Goal: Transaction & Acquisition: Obtain resource

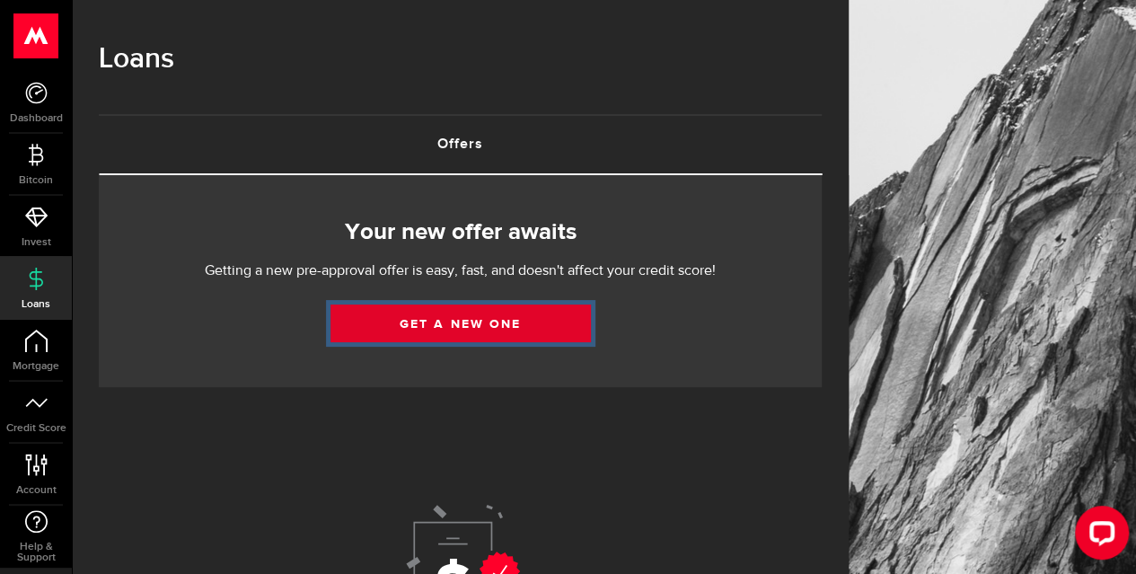
click at [483, 328] on link "Get a new one" at bounding box center [461, 324] width 261 height 38
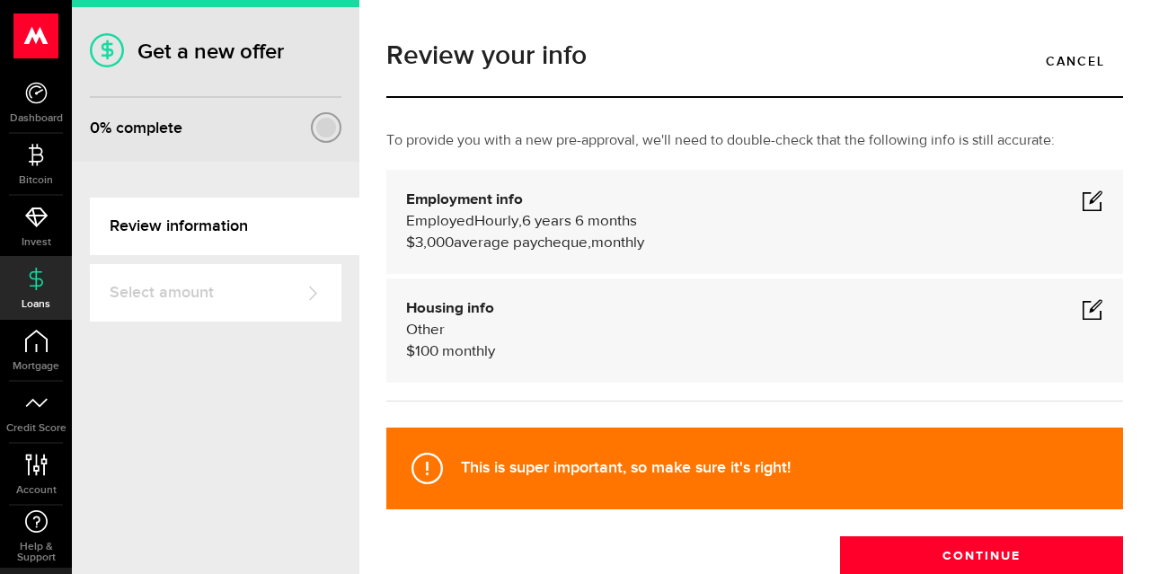
click at [1083, 306] on span at bounding box center [1093, 309] width 22 height 22
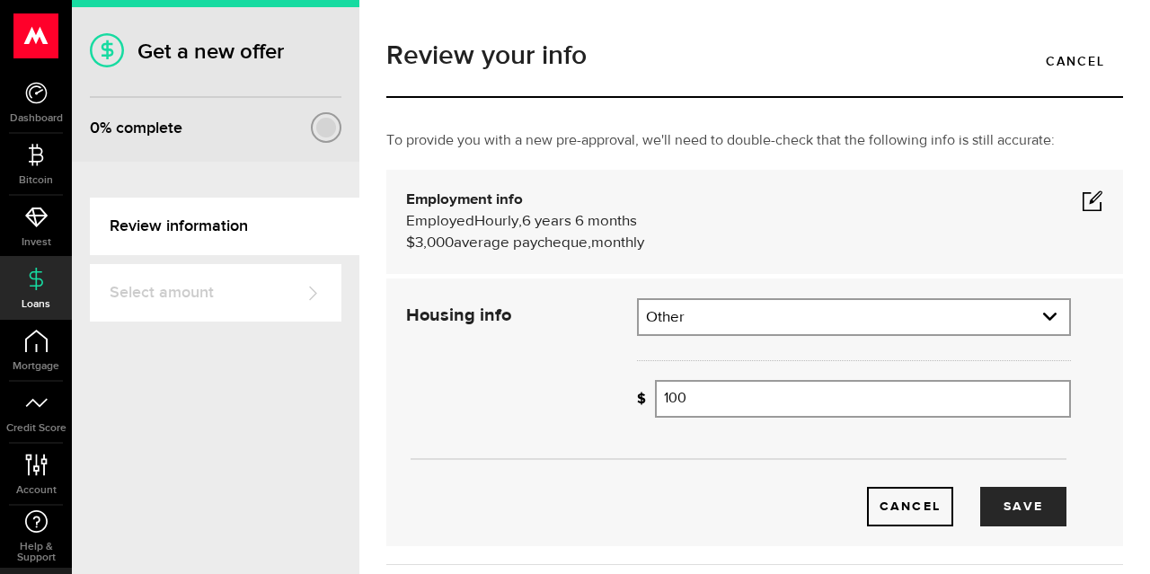
click at [534, 400] on div "Cancel Save" at bounding box center [738, 412] width 719 height 228
click at [1001, 499] on button "Save" at bounding box center [1023, 507] width 86 height 40
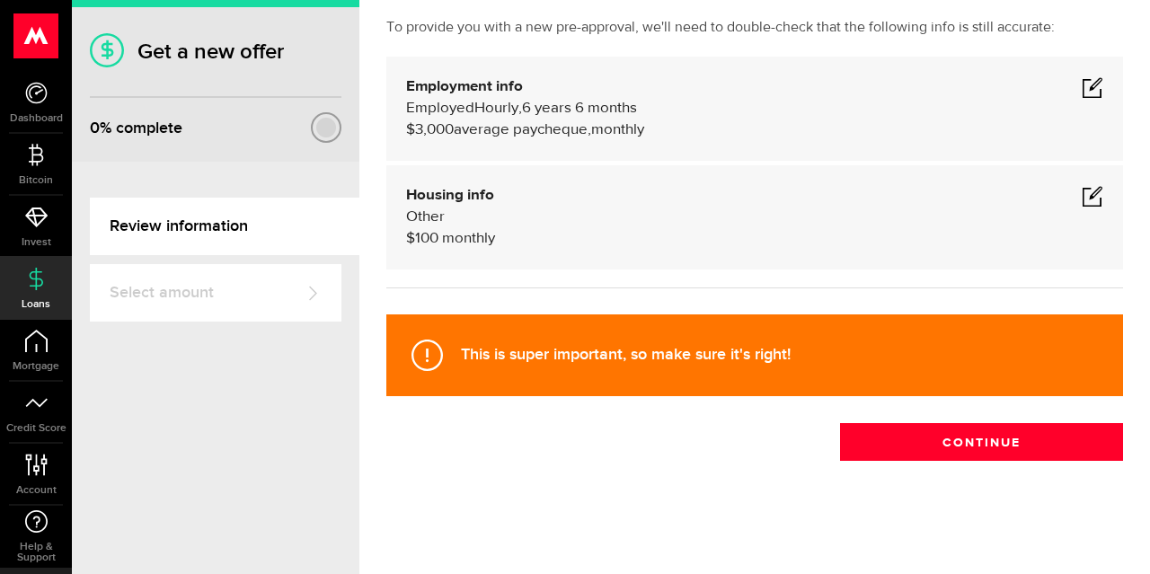
scroll to position [114, 0]
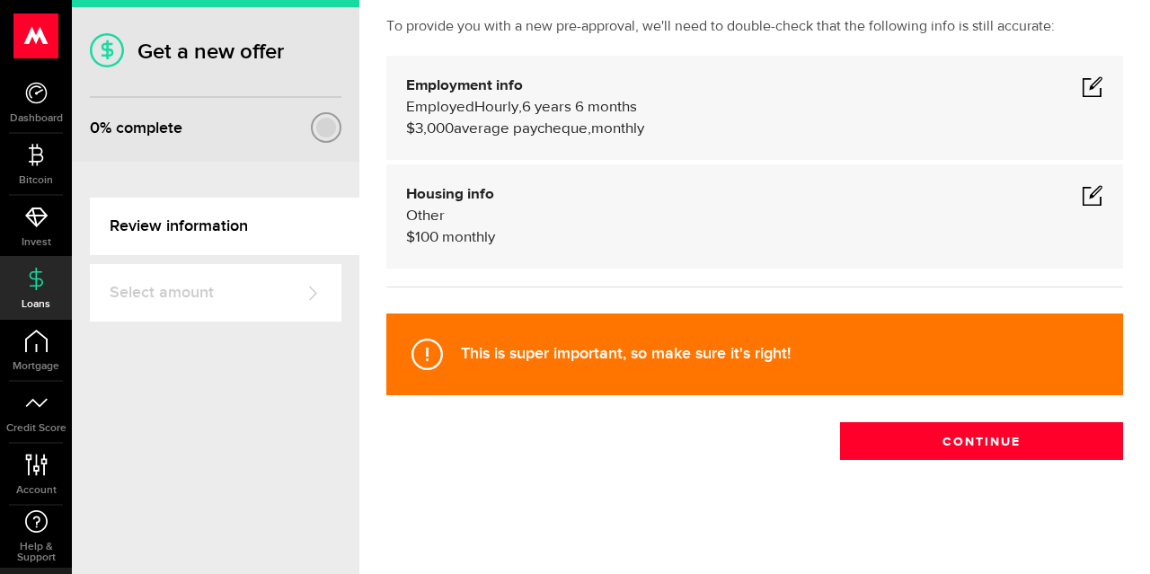
click at [572, 102] on span "6 years 6 months" at bounding box center [579, 107] width 115 height 15
click at [466, 115] on span "Employed" at bounding box center [440, 107] width 68 height 15
click at [1082, 85] on span at bounding box center [1093, 86] width 22 height 22
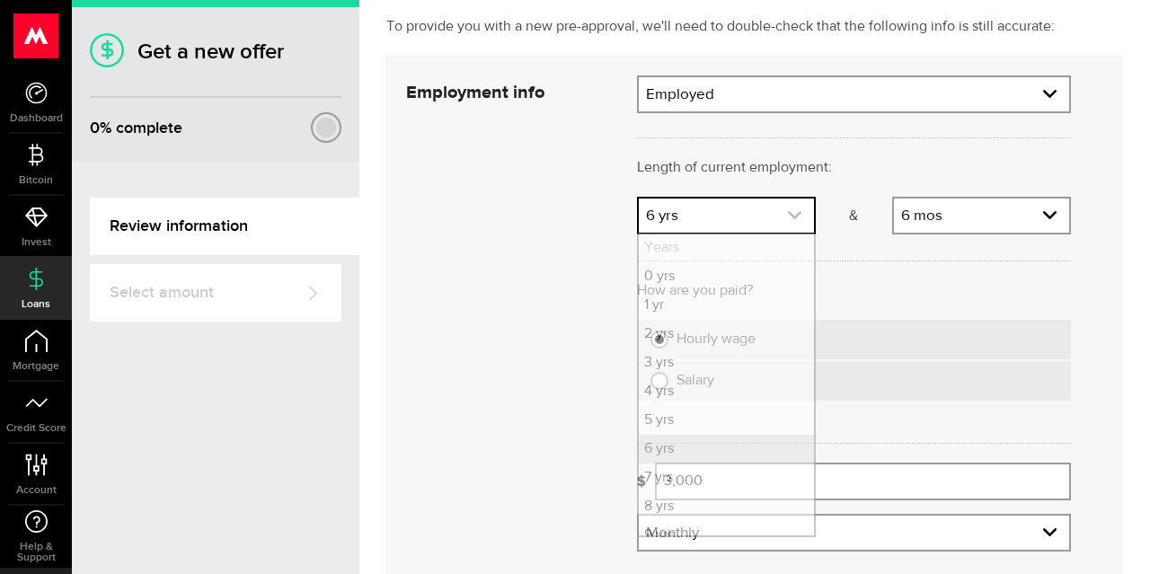
click at [787, 215] on icon "expand select" at bounding box center [794, 215] width 15 height 15
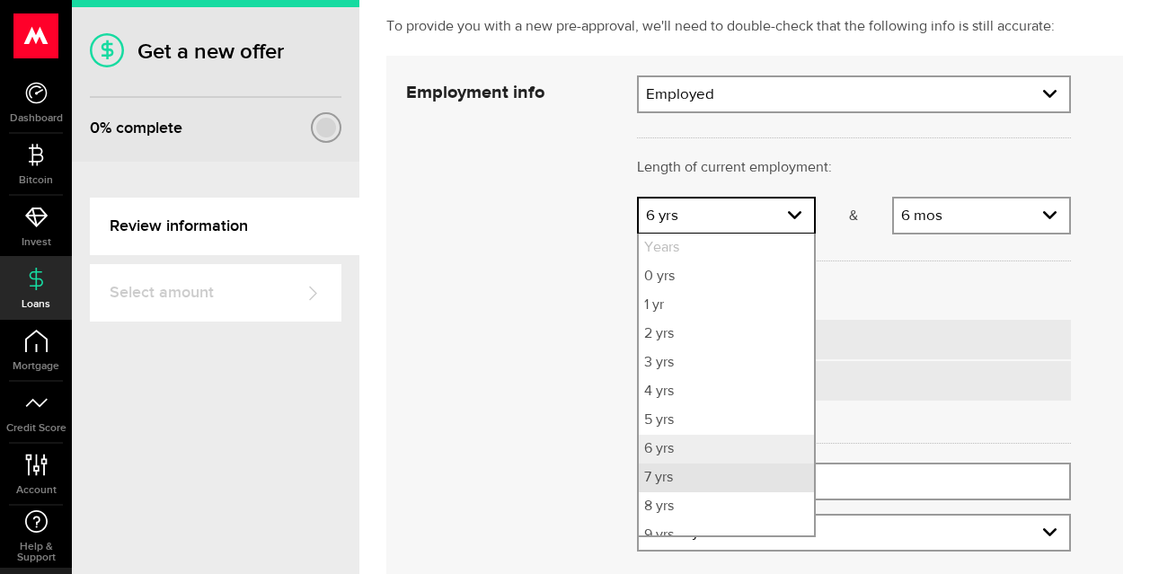
scroll to position [43, 0]
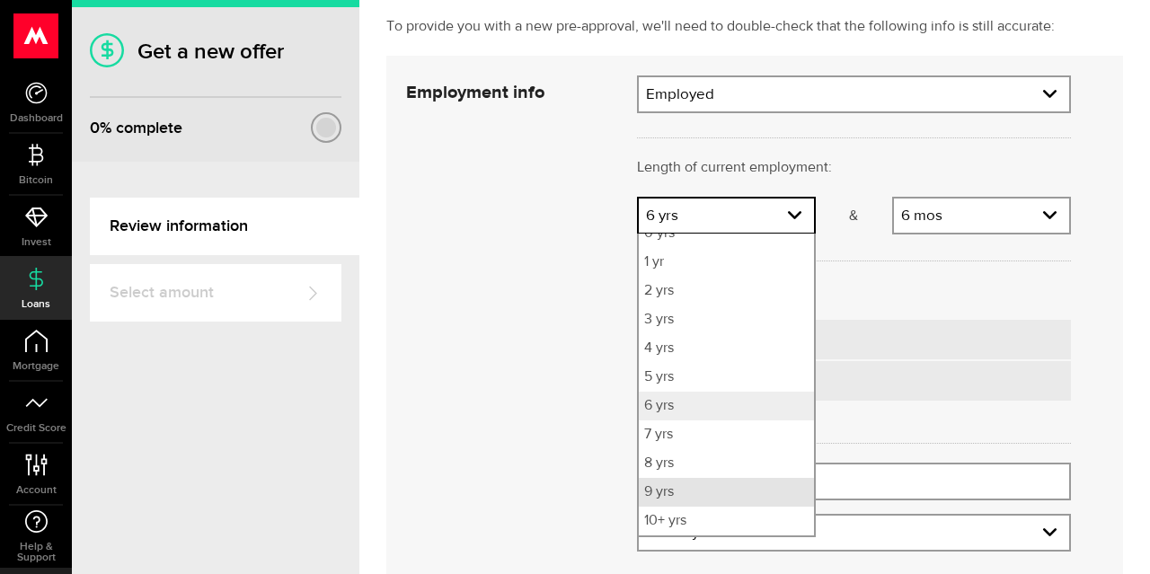
click at [683, 491] on li "9 yrs" at bounding box center [726, 492] width 175 height 29
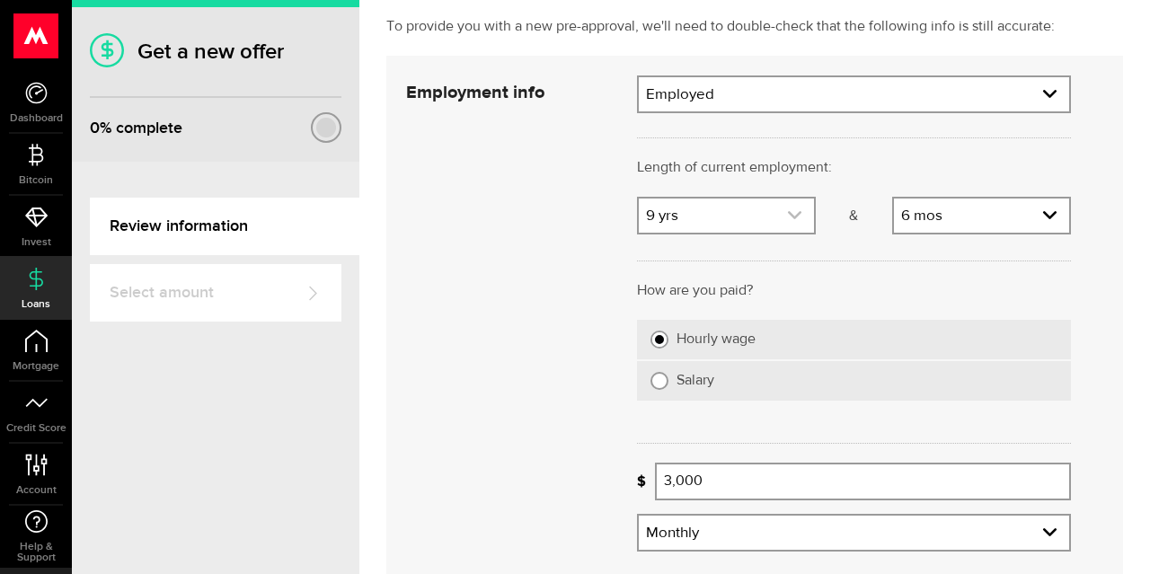
click at [775, 208] on link "expand select" at bounding box center [726, 216] width 175 height 34
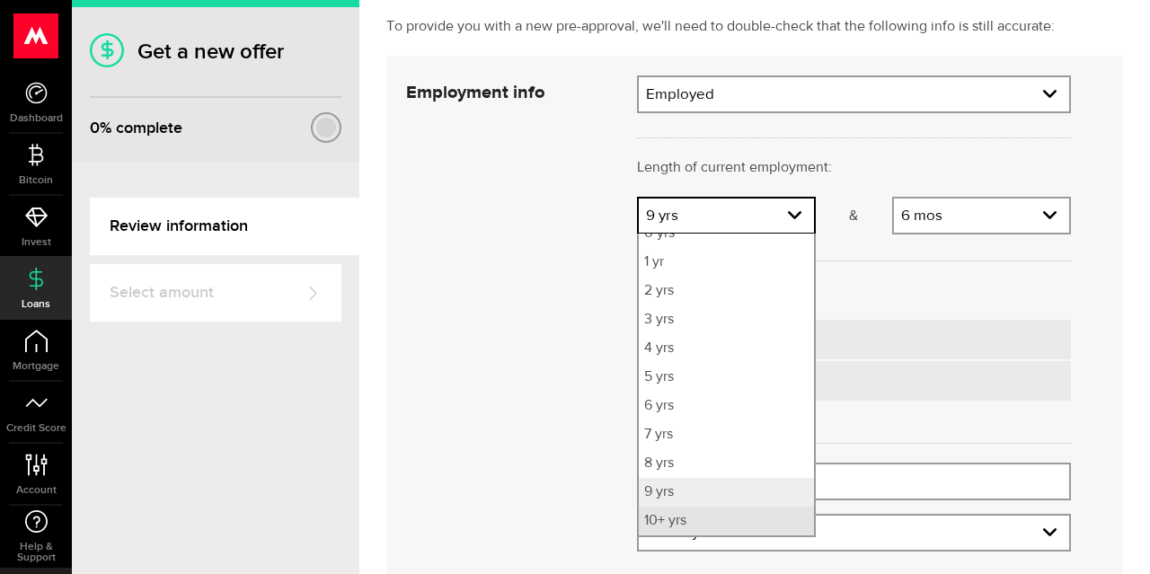
click at [686, 513] on li "10+ yrs" at bounding box center [726, 521] width 175 height 29
select select "10"
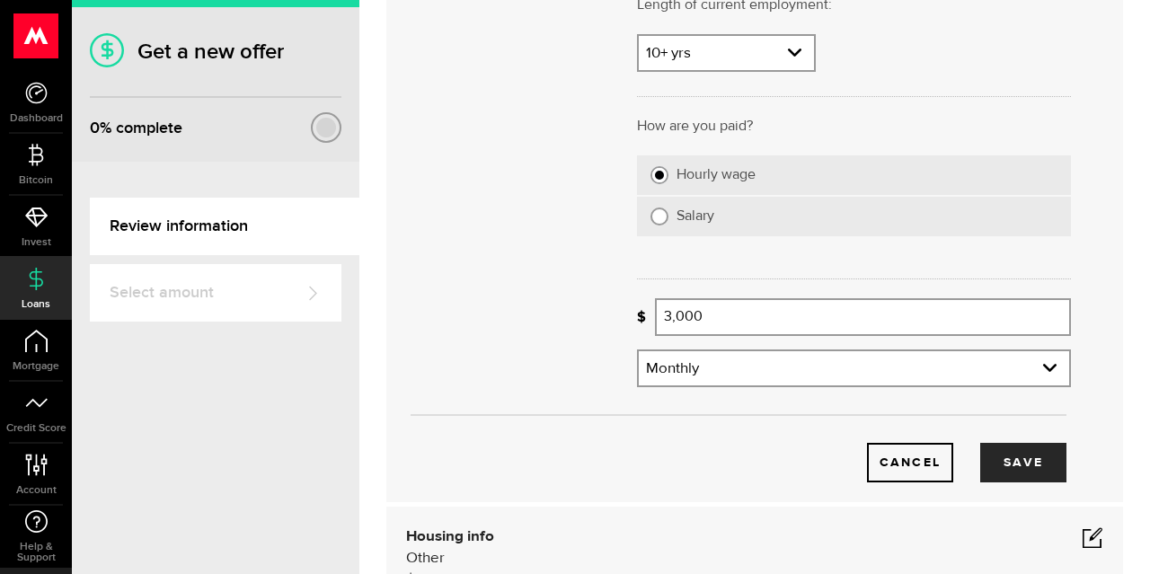
scroll to position [204, 0]
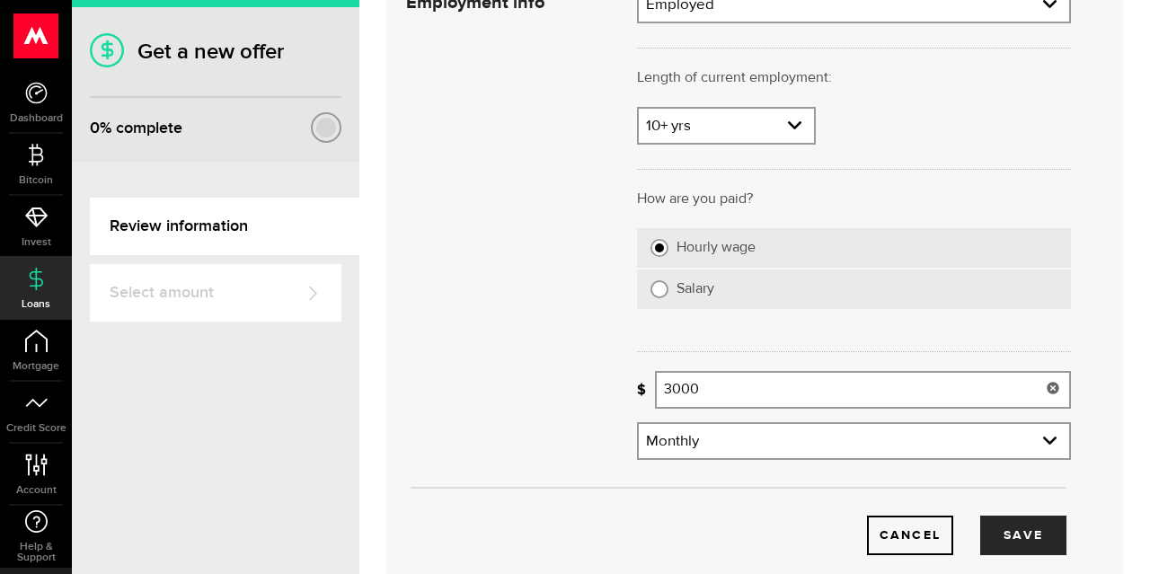
drag, startPoint x: 679, startPoint y: 384, endPoint x: 606, endPoint y: 391, distance: 73.1
click at [606, 391] on div "Employment info Employment type What's your employment situation like? Employed…" at bounding box center [739, 271] width 692 height 570
type input "3,000"
click at [993, 538] on button "Save" at bounding box center [1023, 536] width 86 height 40
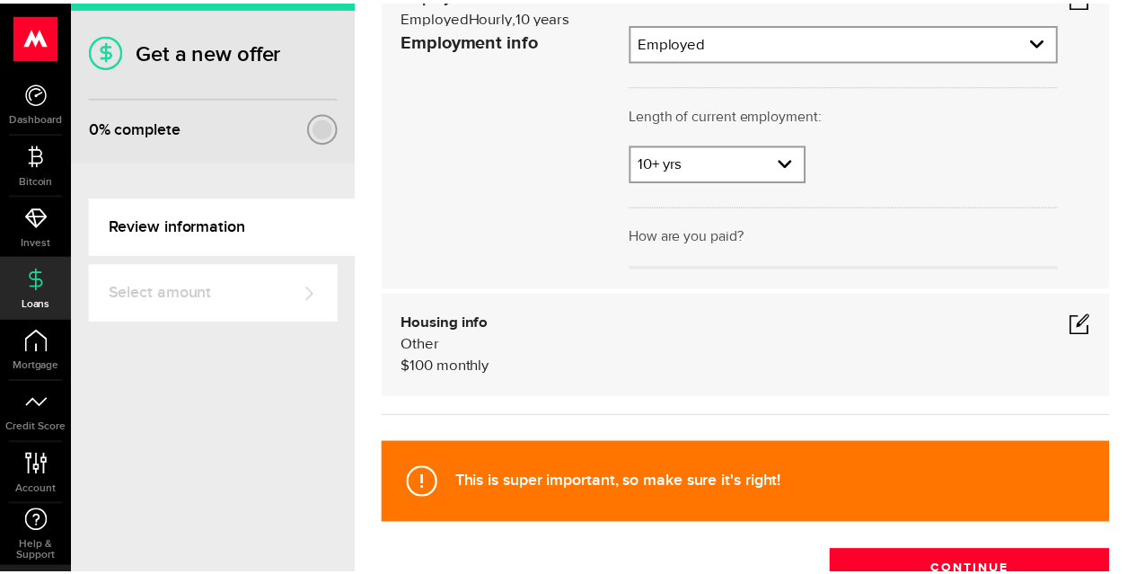
scroll to position [114, 0]
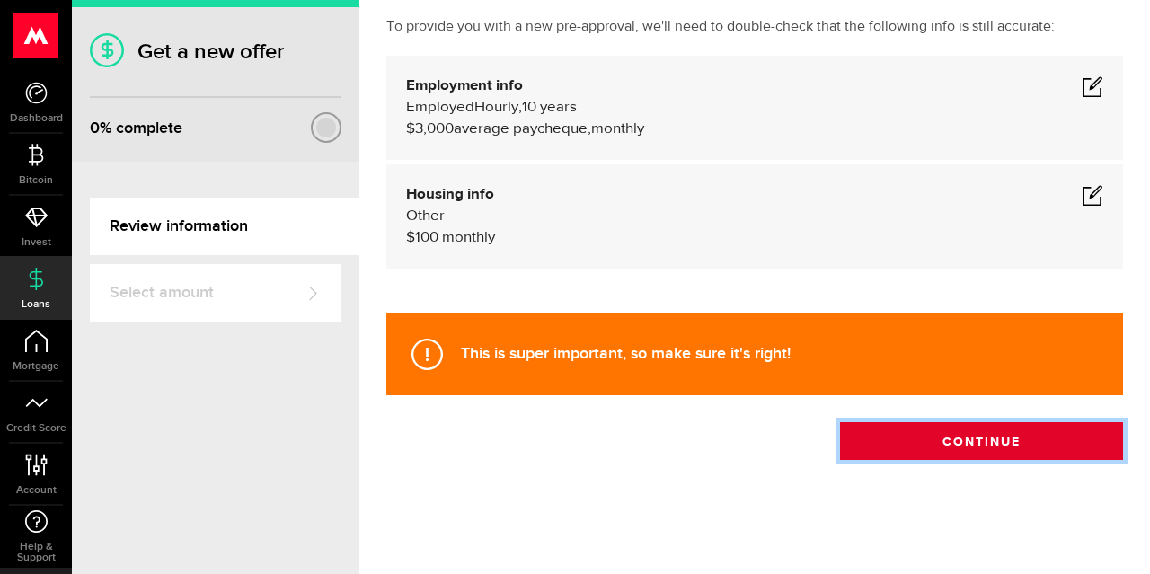
click at [958, 451] on button "Continue" at bounding box center [981, 441] width 283 height 38
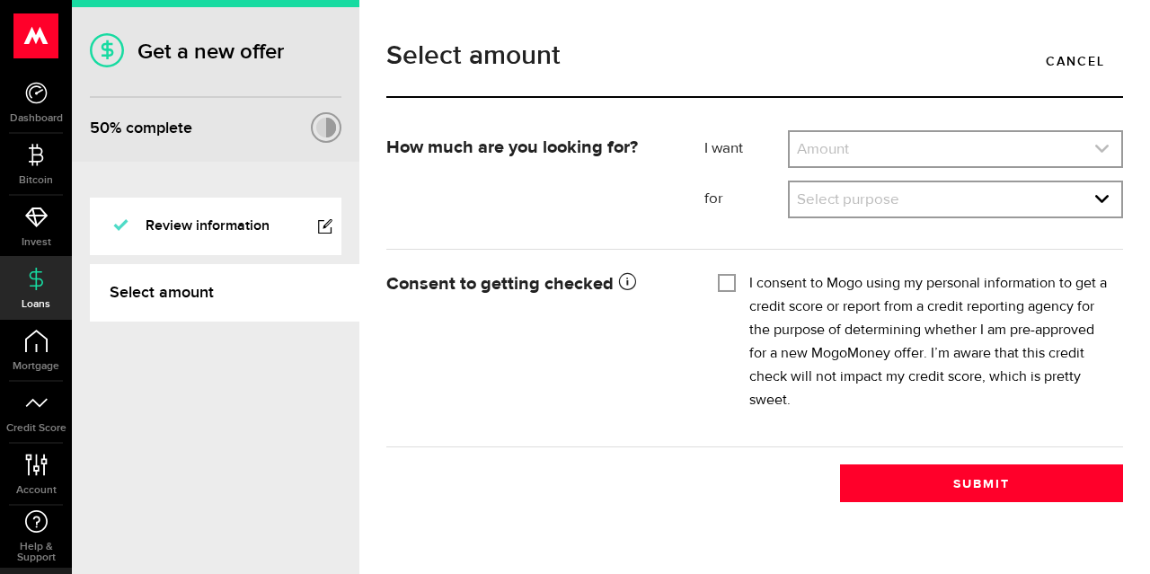
click at [829, 146] on link "expand select" at bounding box center [956, 149] width 332 height 34
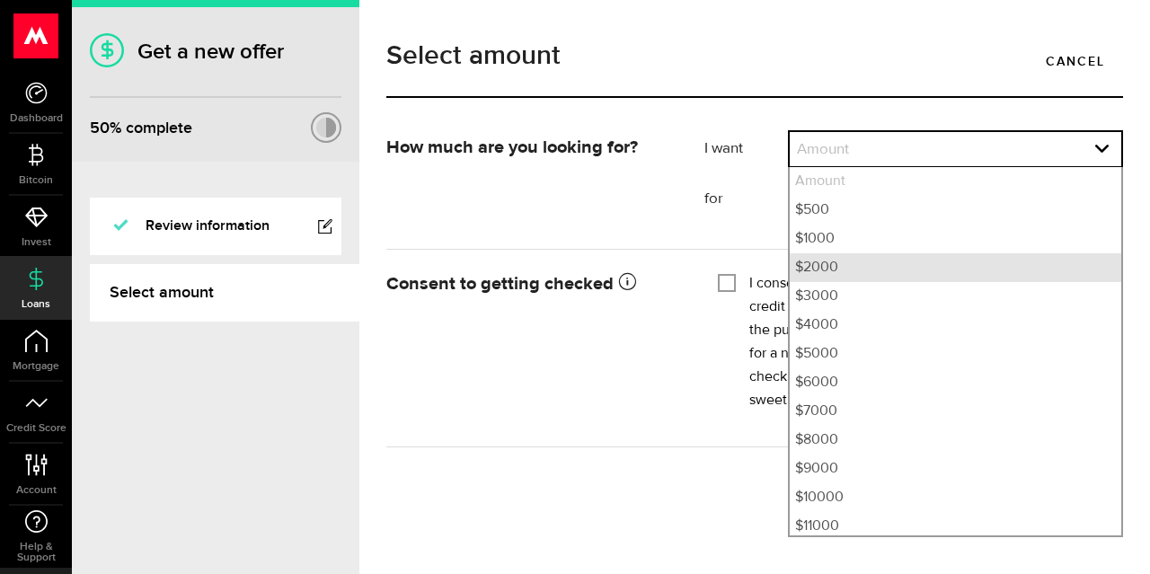
click at [830, 259] on li "$2000" at bounding box center [956, 267] width 332 height 29
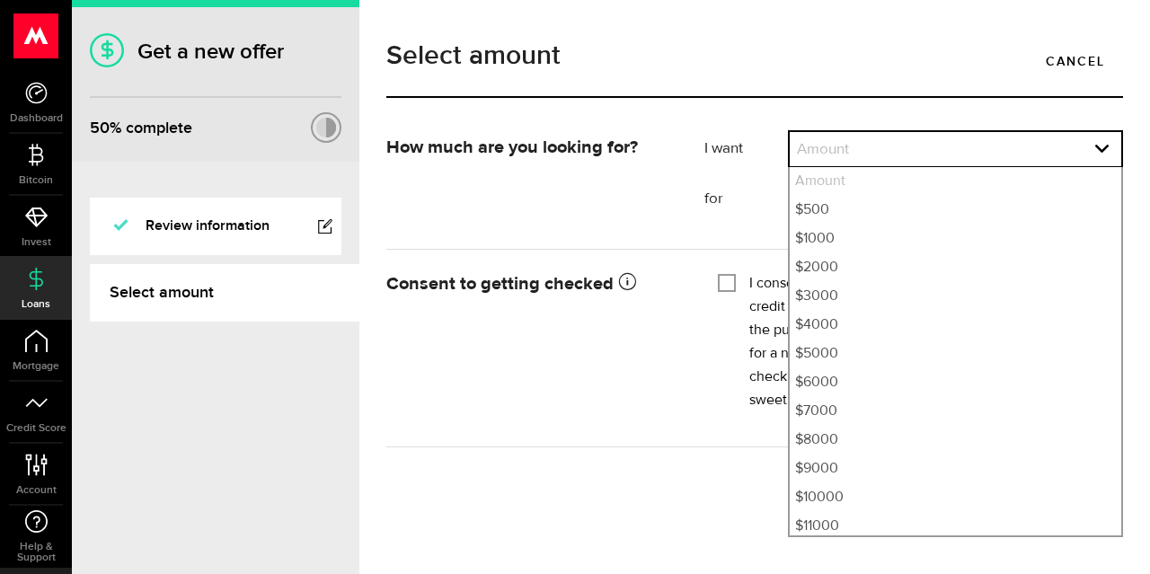
select select "2000"
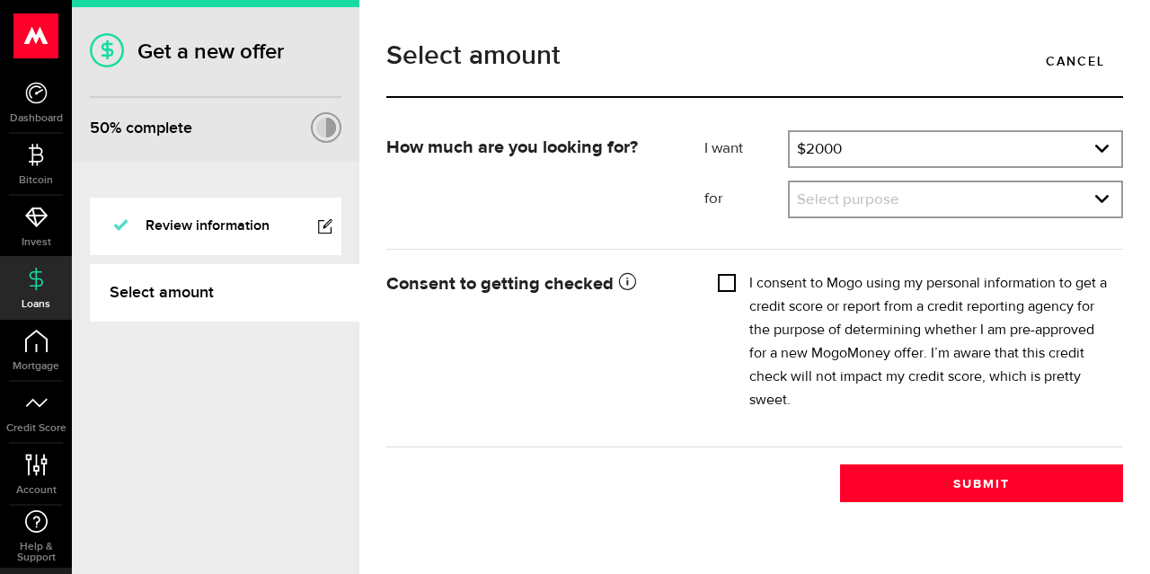
click at [727, 285] on input "I consent to Mogo using my personal information to get a credit score or report…" at bounding box center [727, 281] width 18 height 18
checkbox input "true"
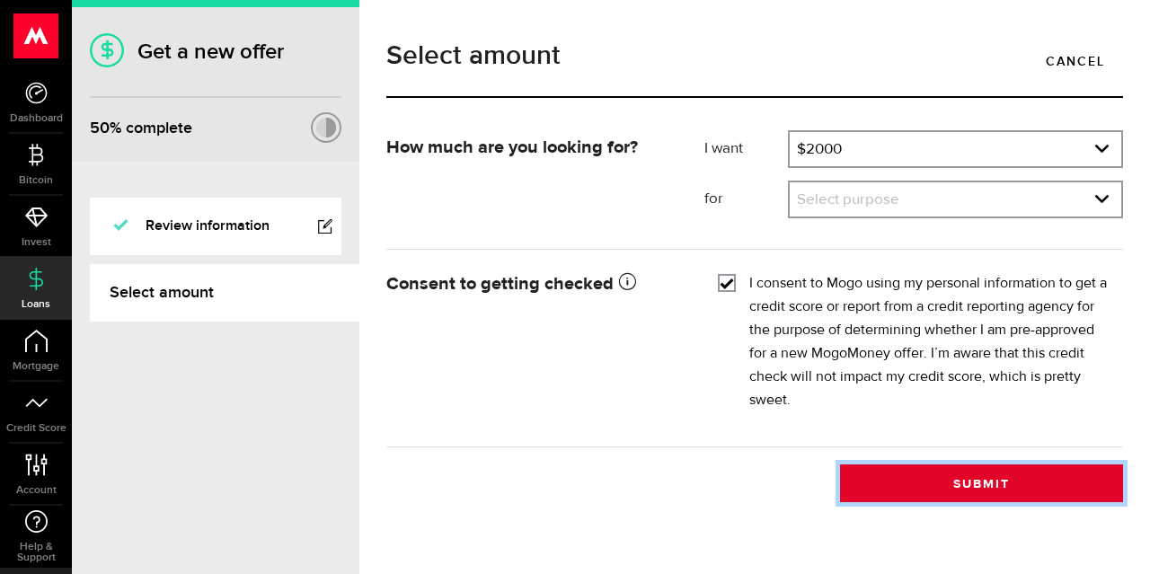
click at [939, 466] on button "Submit" at bounding box center [981, 483] width 283 height 38
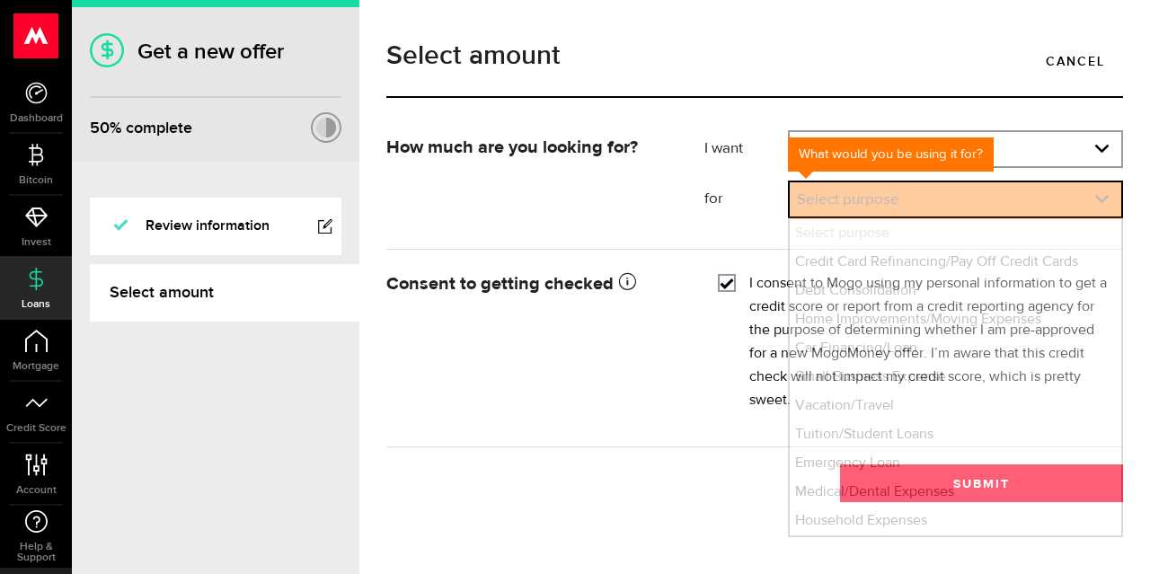
click at [855, 193] on link "expand select" at bounding box center [956, 199] width 332 height 34
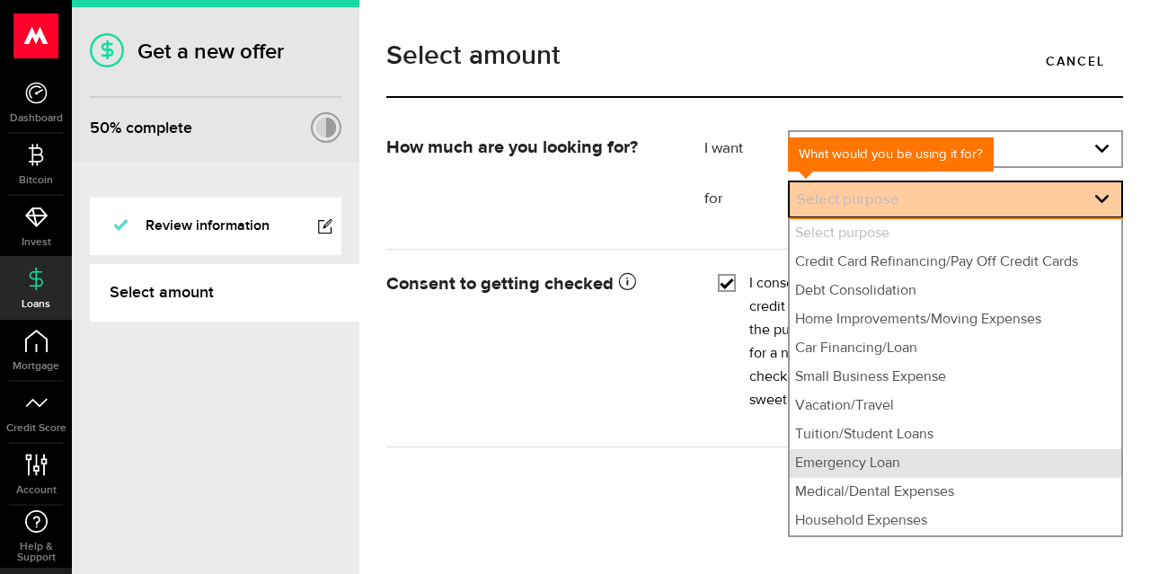
click at [870, 461] on li "Emergency Loan" at bounding box center [956, 463] width 332 height 29
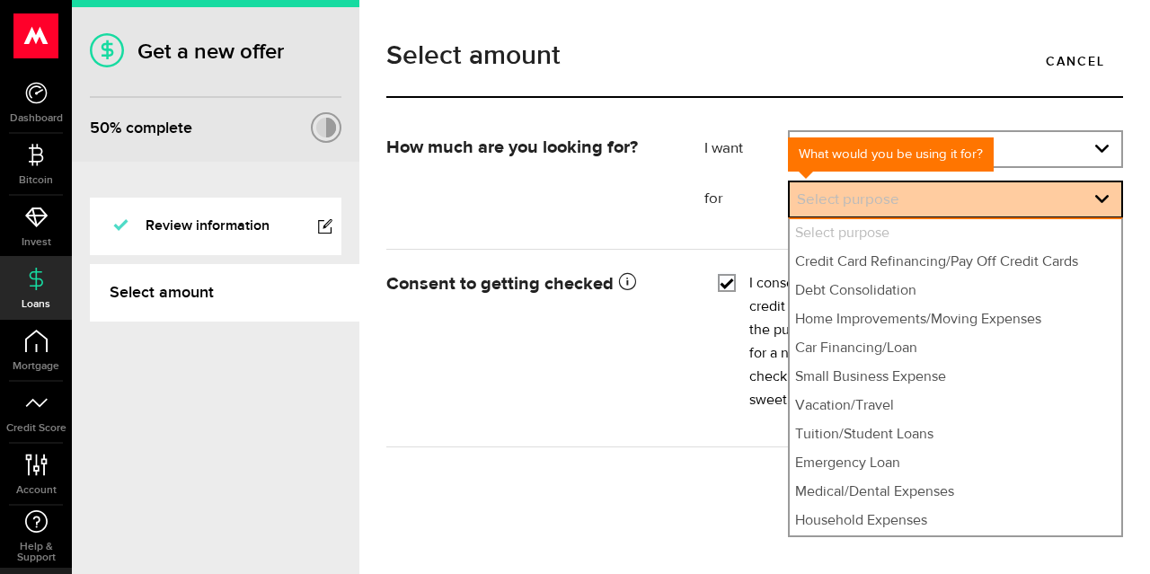
select select "Emergency Loan"
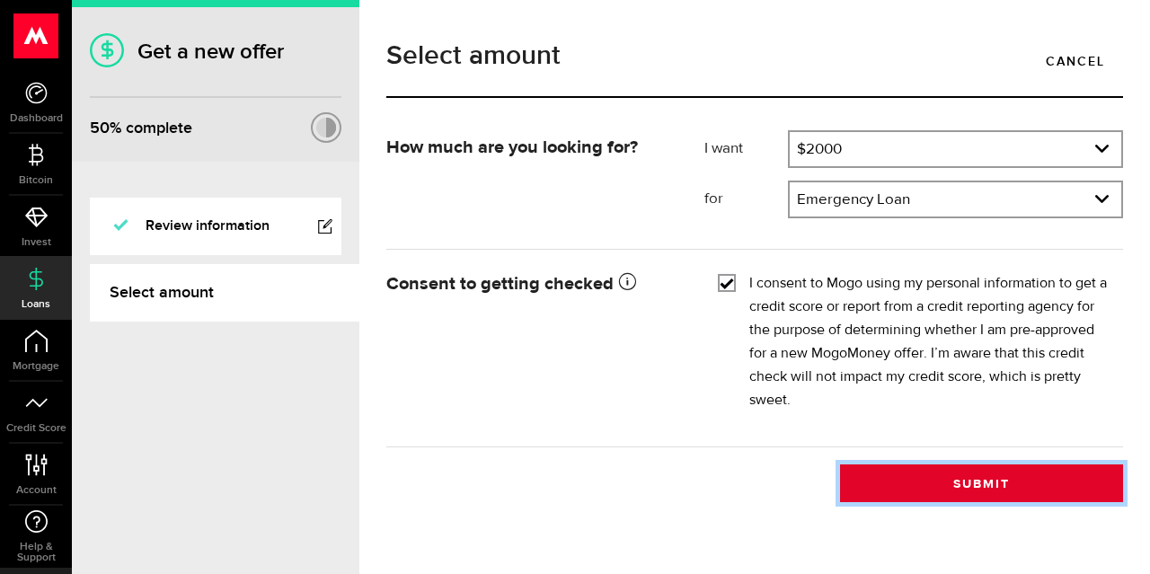
click at [902, 472] on button "Submit" at bounding box center [981, 483] width 283 height 38
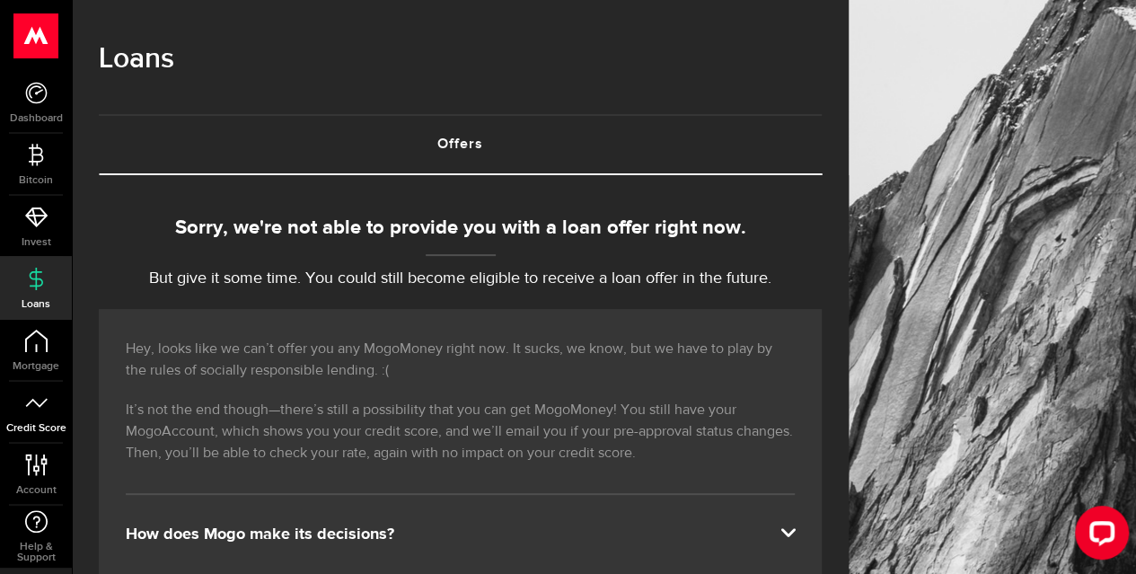
click at [43, 416] on link "Credit Score" at bounding box center [36, 412] width 72 height 61
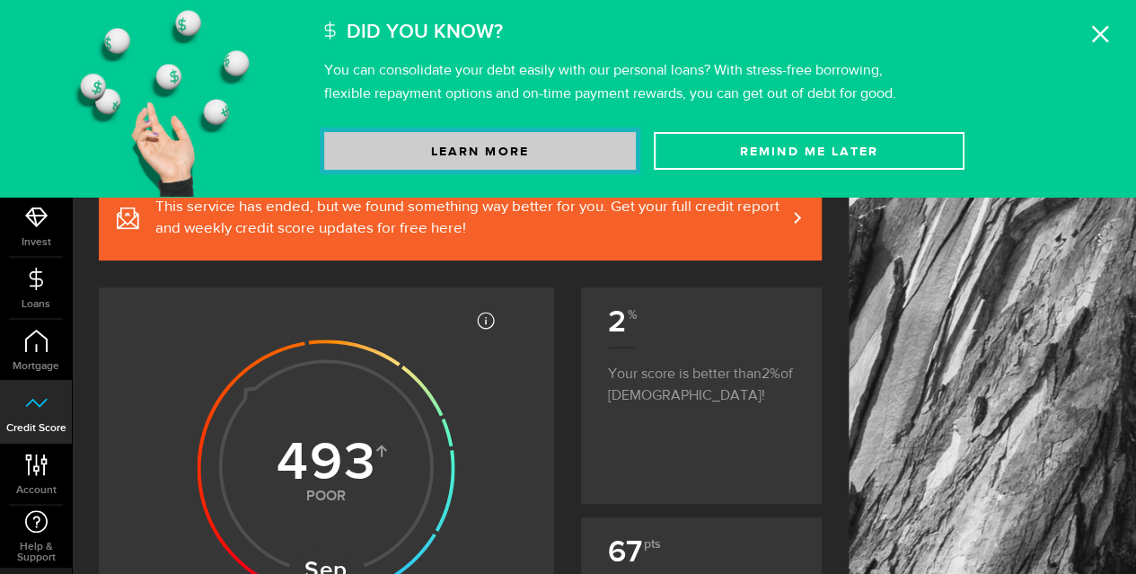
click at [553, 144] on link "Learn More" at bounding box center [480, 151] width 312 height 38
